Goal: Task Accomplishment & Management: Use online tool/utility

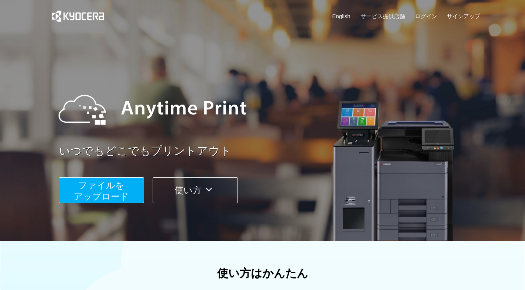
scroll to position [237, 0]
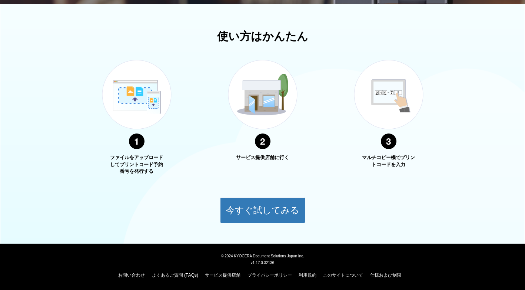
click at [273, 236] on body "English サービス提供店舗 ログイン サインアップ いつでもどこでもプリントアウト ファイルを ​​アップロード 使い方 使い方はかんたん ファイルをア…" at bounding box center [262, 26] width 525 height 526
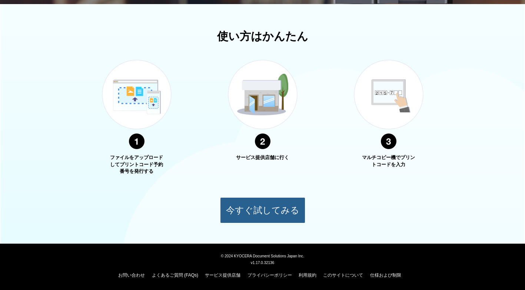
click at [281, 205] on button "今すぐ試してみる" at bounding box center [262, 210] width 85 height 26
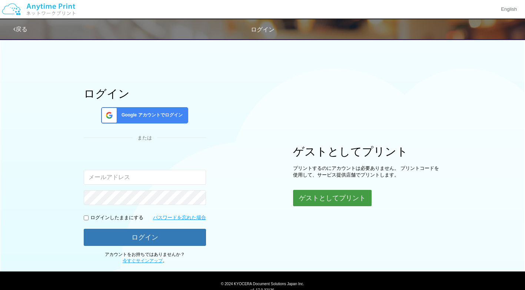
click at [318, 197] on button "ゲストとしてプリント" at bounding box center [332, 198] width 79 height 16
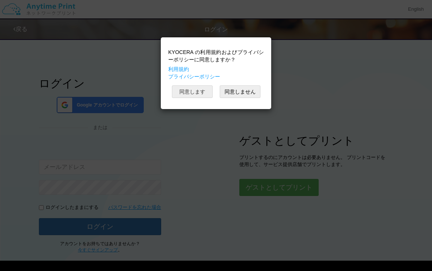
click at [193, 89] on button "同意します" at bounding box center [192, 92] width 41 height 13
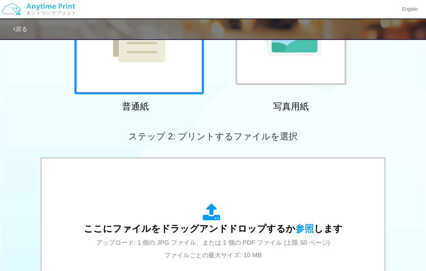
scroll to position [247, 0]
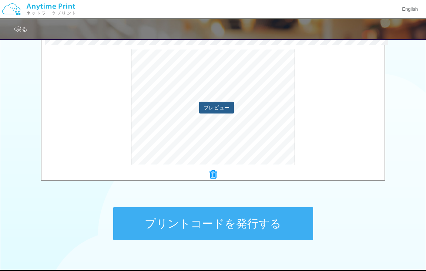
click at [216, 108] on button "プレビュー" at bounding box center [216, 108] width 35 height 12
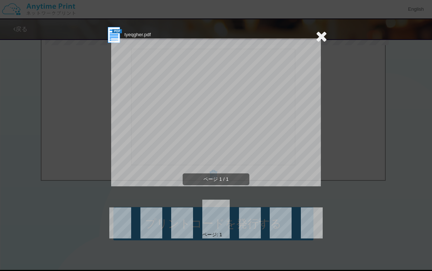
click at [319, 36] on icon at bounding box center [321, 36] width 11 height 15
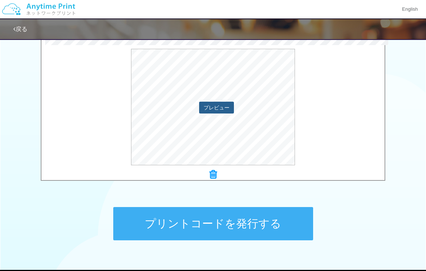
click at [217, 110] on button "プレビュー" at bounding box center [216, 108] width 35 height 12
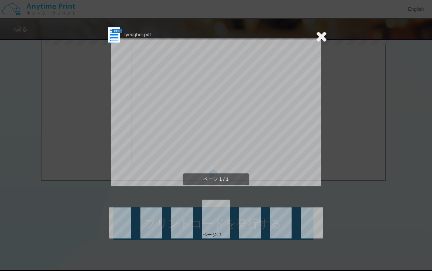
click at [322, 36] on icon at bounding box center [321, 36] width 11 height 15
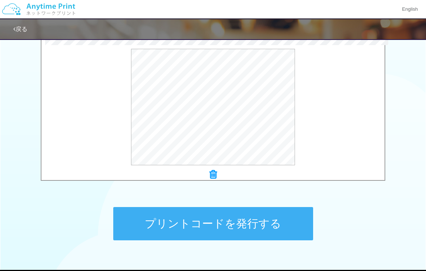
click at [230, 230] on button "プリントコードを発行する" at bounding box center [213, 223] width 200 height 33
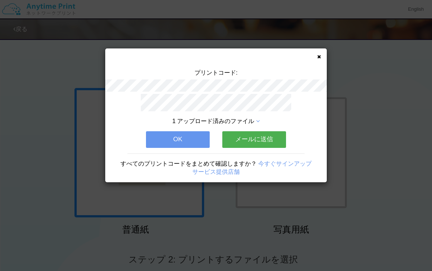
click at [318, 57] on icon at bounding box center [319, 56] width 4 height 5
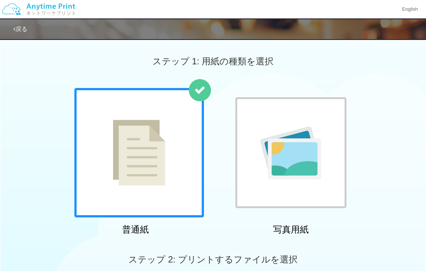
scroll to position [185, 0]
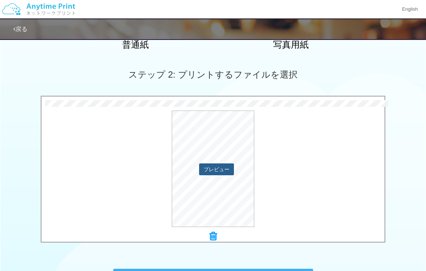
click at [211, 170] on button "プレビュー" at bounding box center [216, 170] width 35 height 12
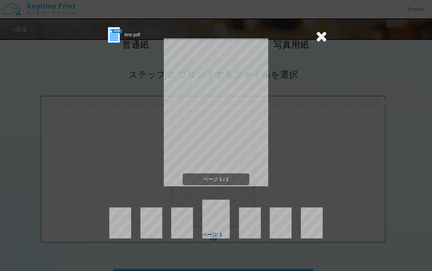
click at [317, 32] on icon at bounding box center [321, 36] width 11 height 15
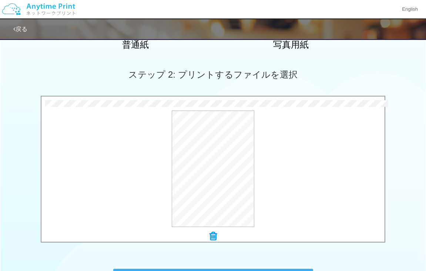
scroll to position [292, 0]
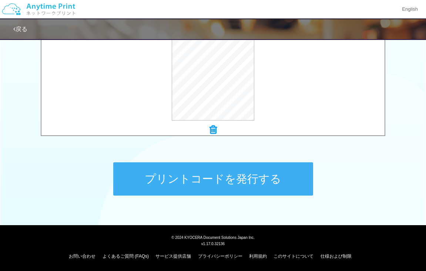
click at [199, 185] on button "プリントコードを発行する" at bounding box center [213, 179] width 200 height 33
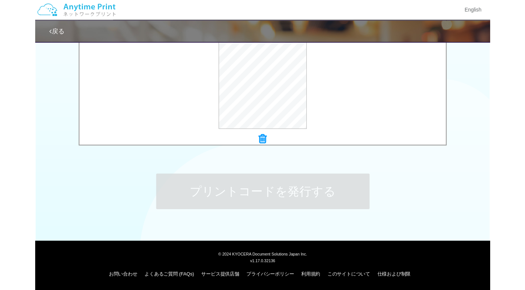
scroll to position [0, 0]
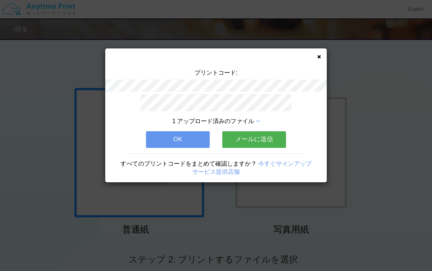
click at [197, 141] on button "OK" at bounding box center [178, 139] width 64 height 16
